Goal: Information Seeking & Learning: Learn about a topic

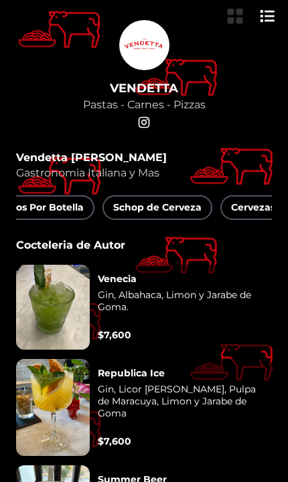
scroll to position [0, 1333]
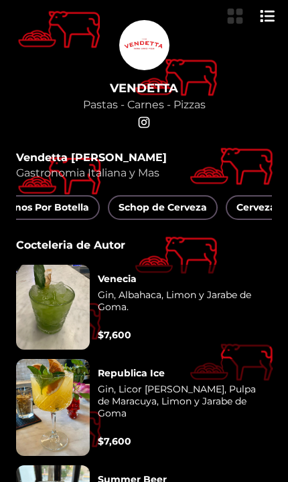
click at [192, 213] on span "Schop de Cerveza" at bounding box center [162, 207] width 88 height 17
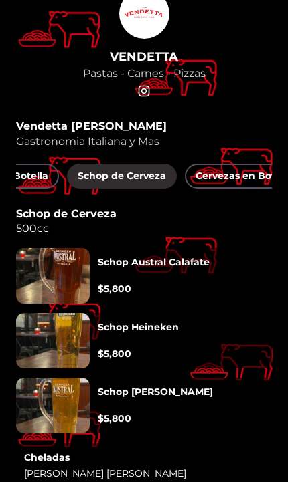
scroll to position [0, 1388]
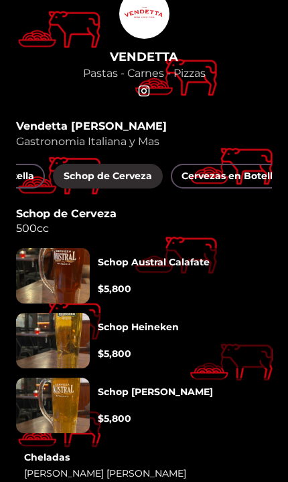
click at [226, 181] on span "Cervezas en Botellin" at bounding box center [231, 176] width 100 height 17
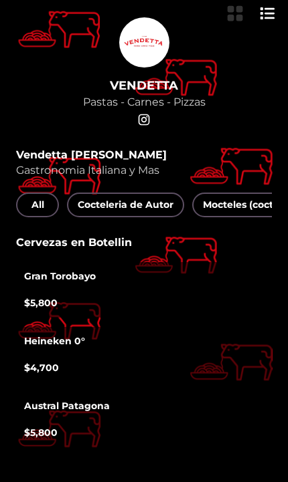
scroll to position [0, 0]
click at [44, 213] on span "All" at bounding box center [37, 205] width 21 height 17
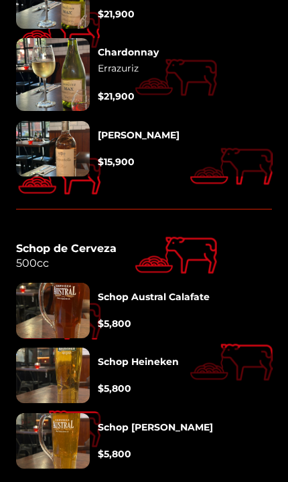
scroll to position [10067, 0]
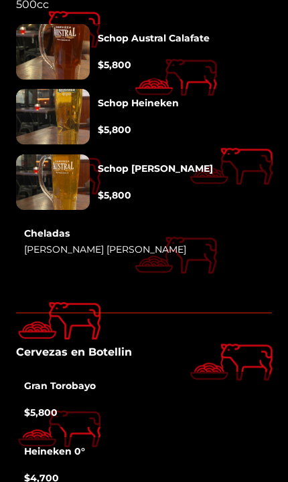
scroll to position [10307, 0]
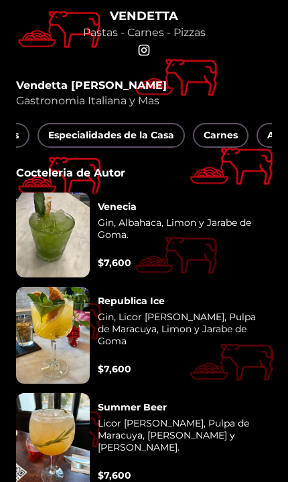
scroll to position [0, 464]
click at [168, 148] on button "Especialidades de la Casa" at bounding box center [111, 135] width 147 height 25
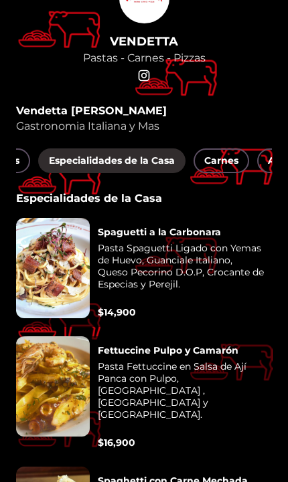
scroll to position [40, 0]
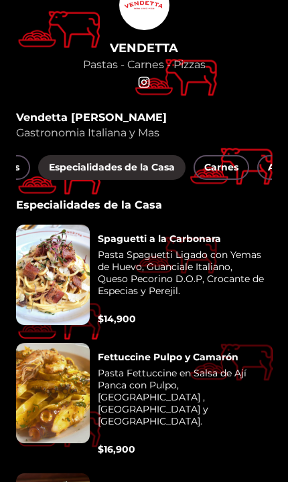
click at [219, 172] on span "Carnes" at bounding box center [221, 167] width 34 height 17
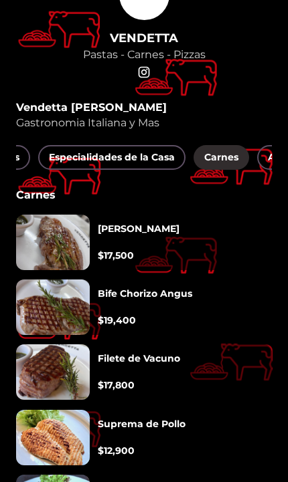
click at [23, 280] on div "Vendetta Patio Bellavista Gastronomia Italiana y Mas All Cocteleria de Autor Mo…" at bounding box center [144, 336] width 256 height 471
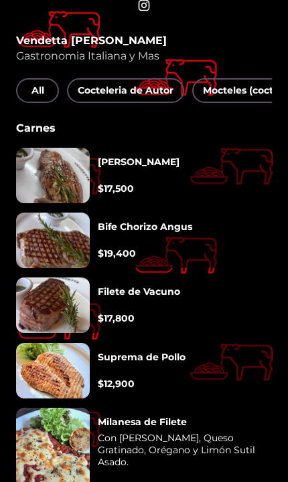
scroll to position [0, 0]
click at [86, 91] on span "Cocteleria de Autor" at bounding box center [126, 90] width 96 height 17
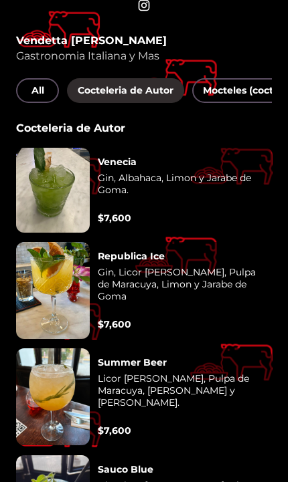
click at [209, 99] on span "Mocteles (cocteles sin alcohol)" at bounding box center [277, 90] width 148 height 17
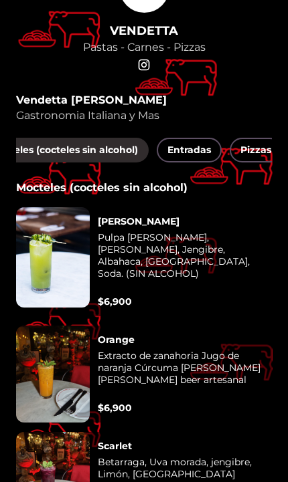
scroll to position [0, 212]
click at [171, 159] on span "Entradas" at bounding box center [189, 150] width 43 height 17
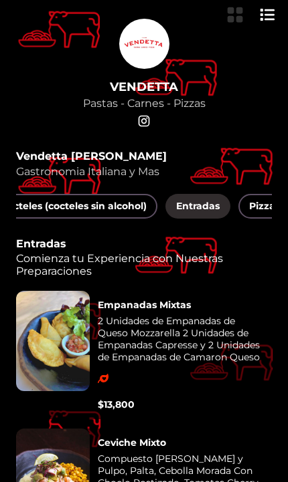
scroll to position [0, 0]
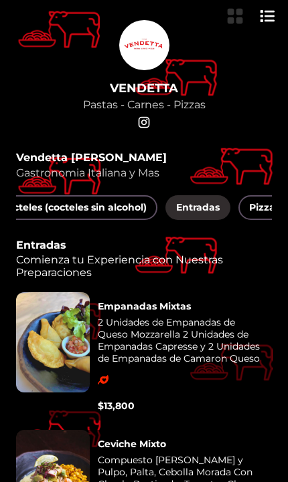
click at [264, 209] on span "Pizzas" at bounding box center [264, 207] width 31 height 17
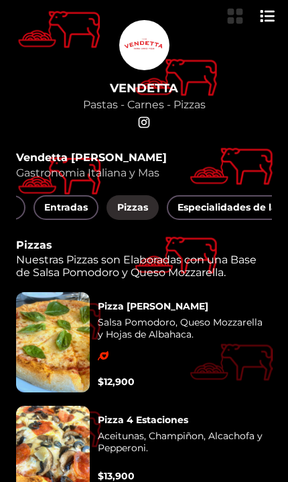
scroll to position [0, 346]
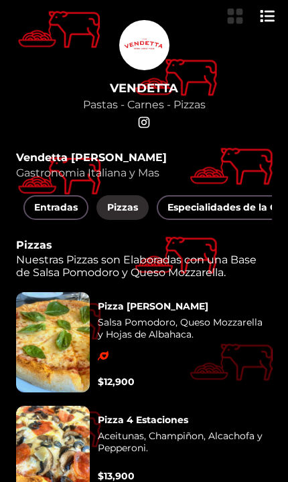
click at [260, 214] on span "Especialidades de la Casa" at bounding box center [230, 207] width 126 height 17
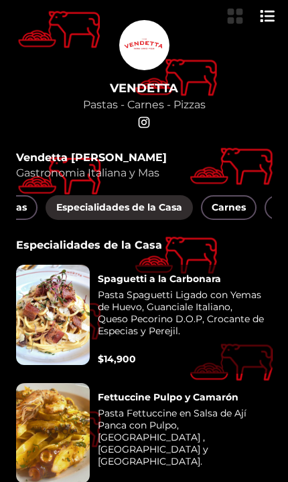
scroll to position [0, 470]
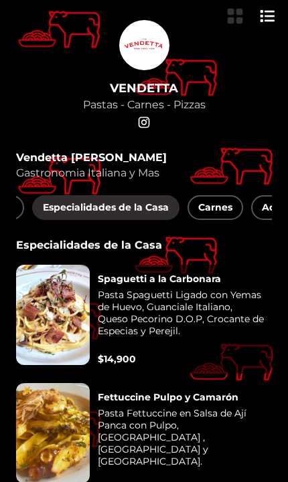
click at [197, 220] on button "Carnes" at bounding box center [215, 207] width 56 height 25
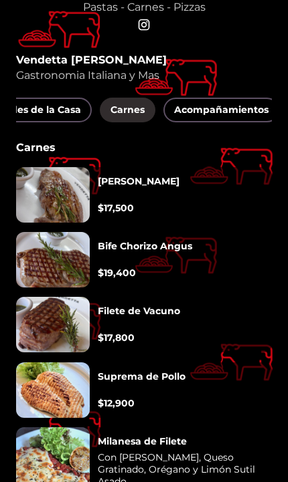
scroll to position [0, 559]
click at [181, 122] on button "Acompañamientos" at bounding box center [221, 110] width 116 height 25
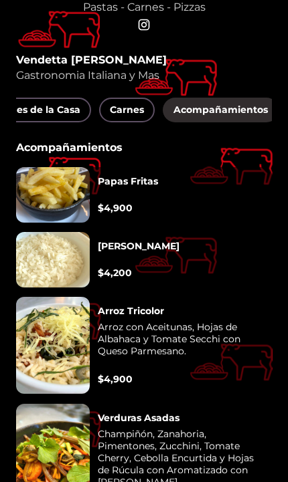
click at [119, 115] on span "Carnes" at bounding box center [127, 110] width 34 height 17
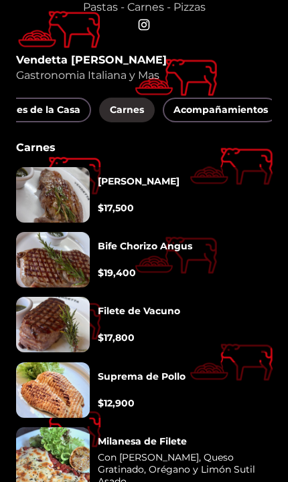
click at [209, 122] on button "Acompañamientos" at bounding box center [221, 110] width 116 height 25
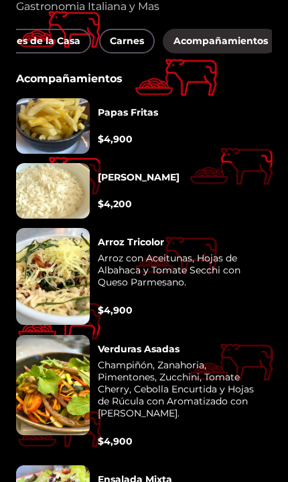
scroll to position [159, 0]
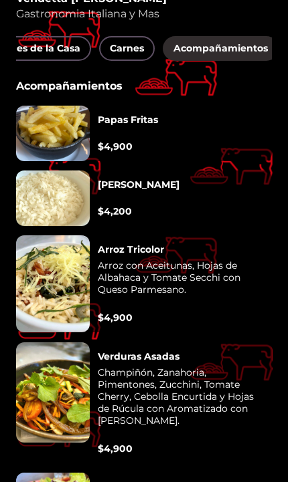
click at [119, 55] on span "Carnes" at bounding box center [127, 48] width 34 height 17
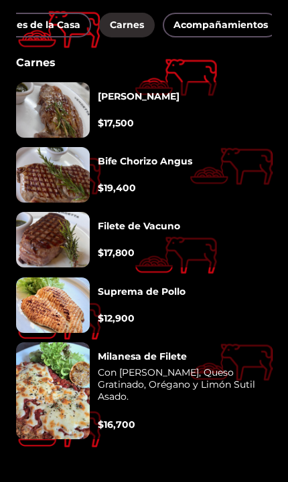
scroll to position [189, 0]
